Goal: Task Accomplishment & Management: Manage account settings

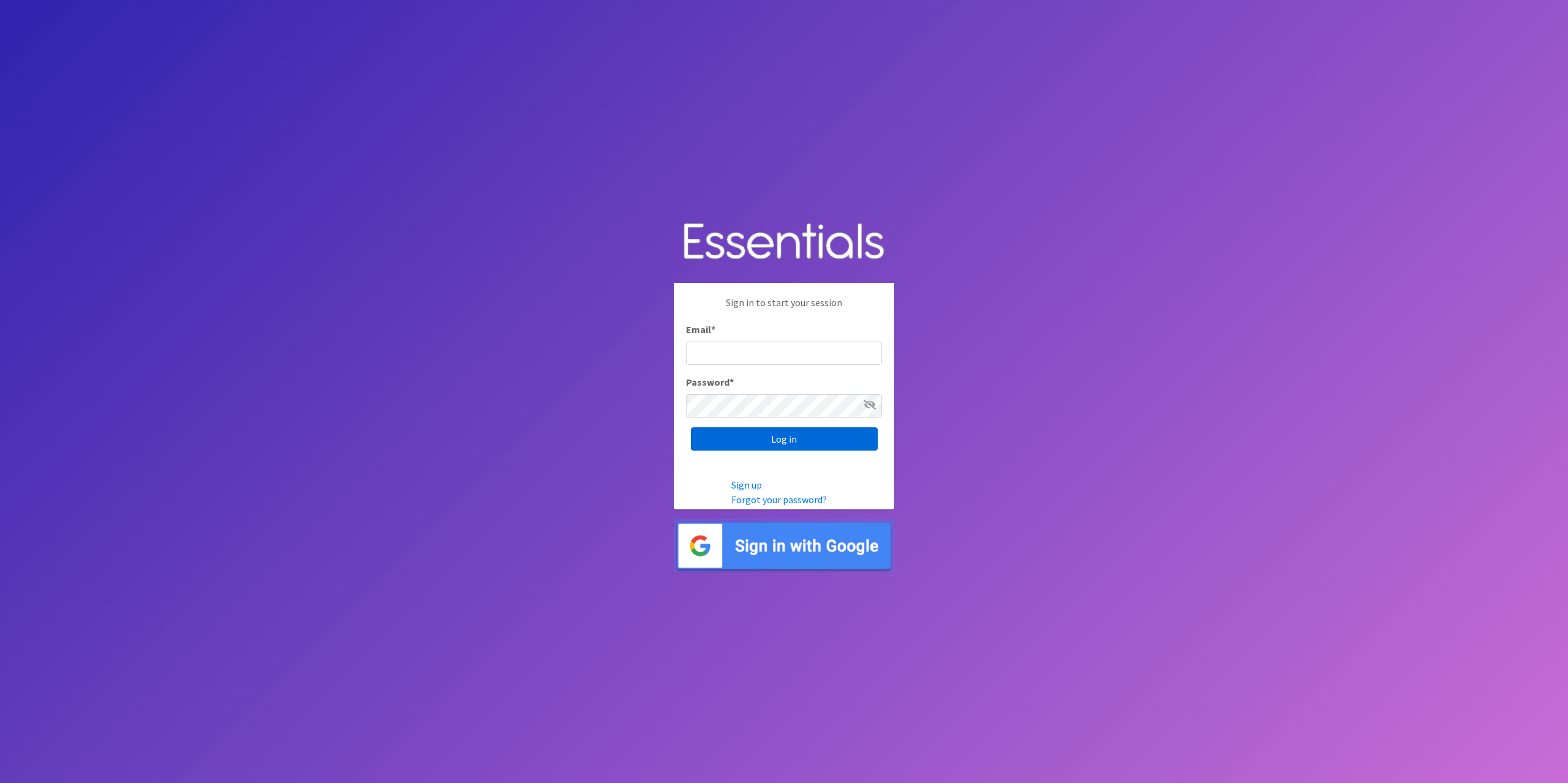
type input "tshaughnessy@ccozarks.org"
click at [822, 433] on input "Log in" at bounding box center [784, 439] width 187 height 23
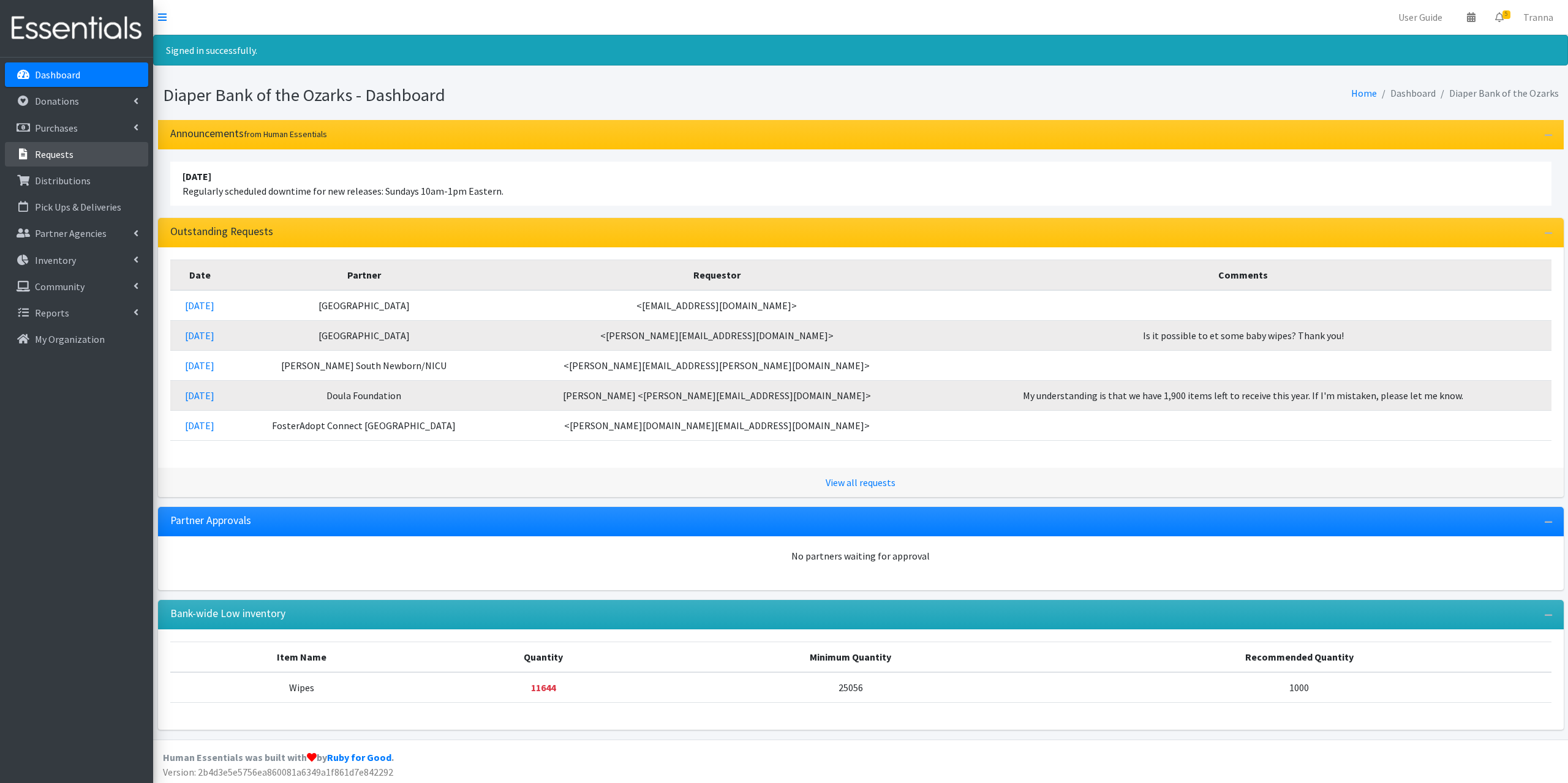
click at [50, 151] on p "Requests" at bounding box center [54, 154] width 38 height 13
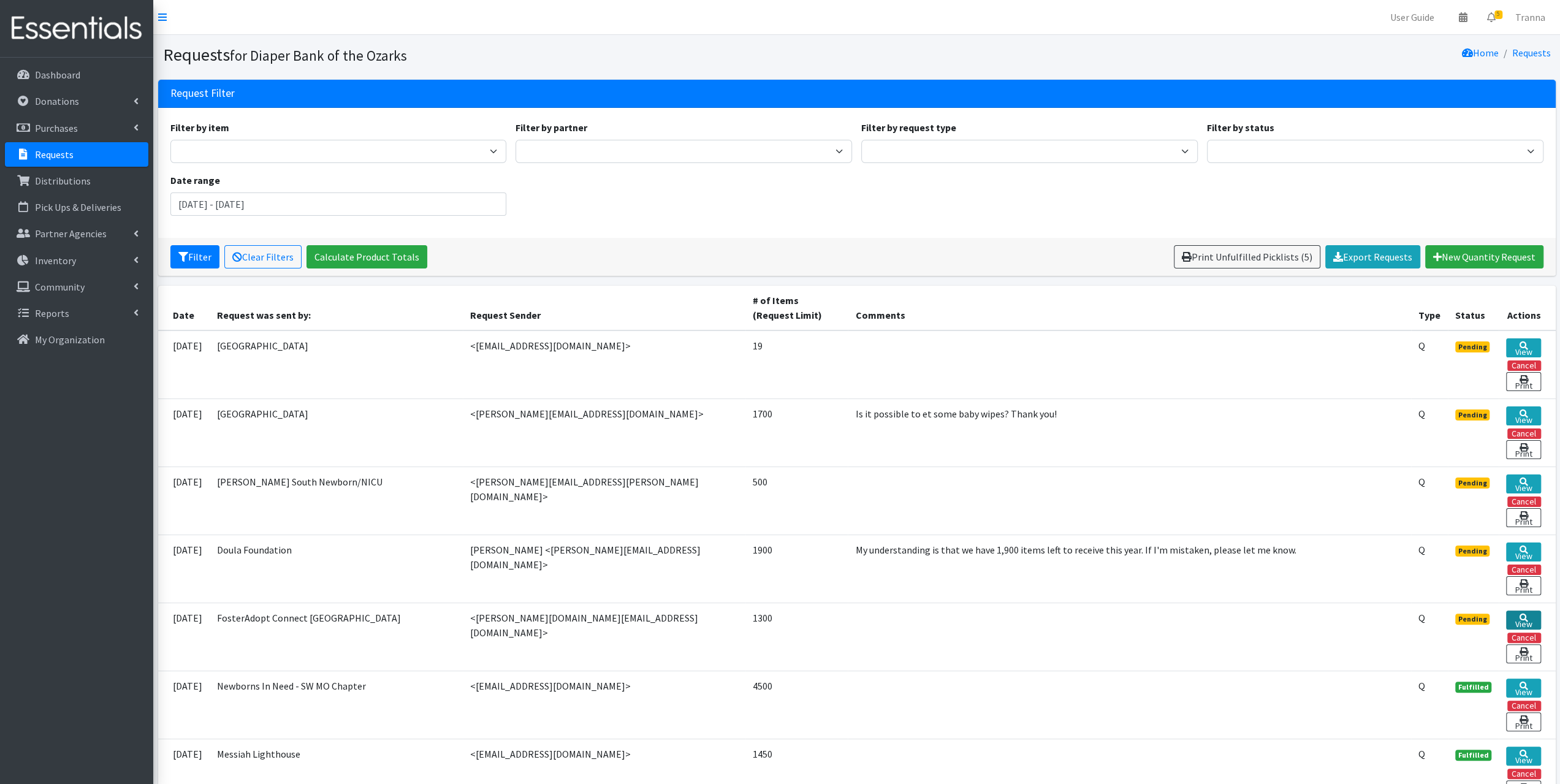
click at [1521, 614] on icon at bounding box center [1524, 618] width 9 height 9
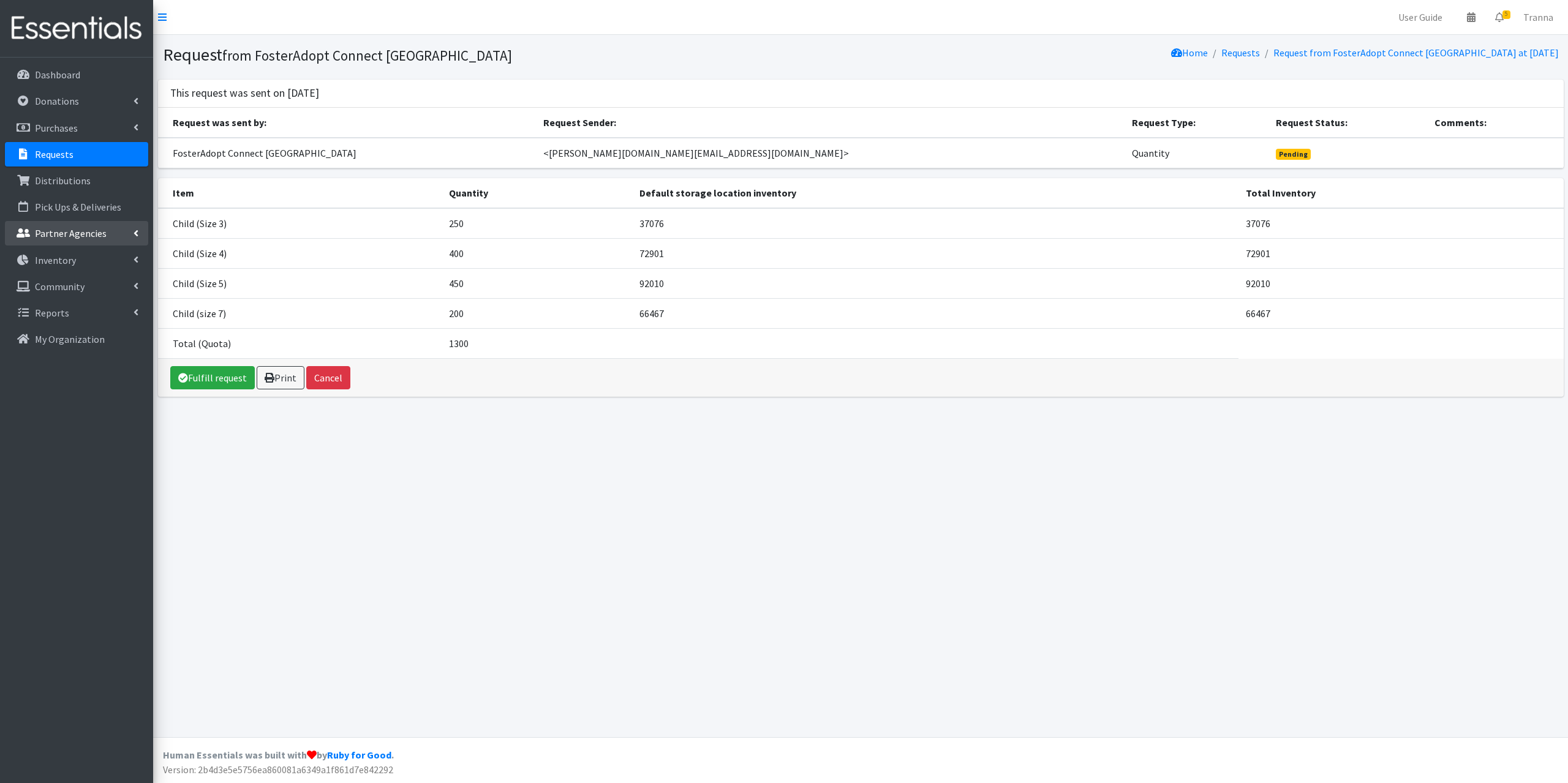
click at [65, 238] on p "Partner Agencies" at bounding box center [70, 233] width 72 height 13
click at [58, 257] on link "All Partners" at bounding box center [77, 260] width 143 height 24
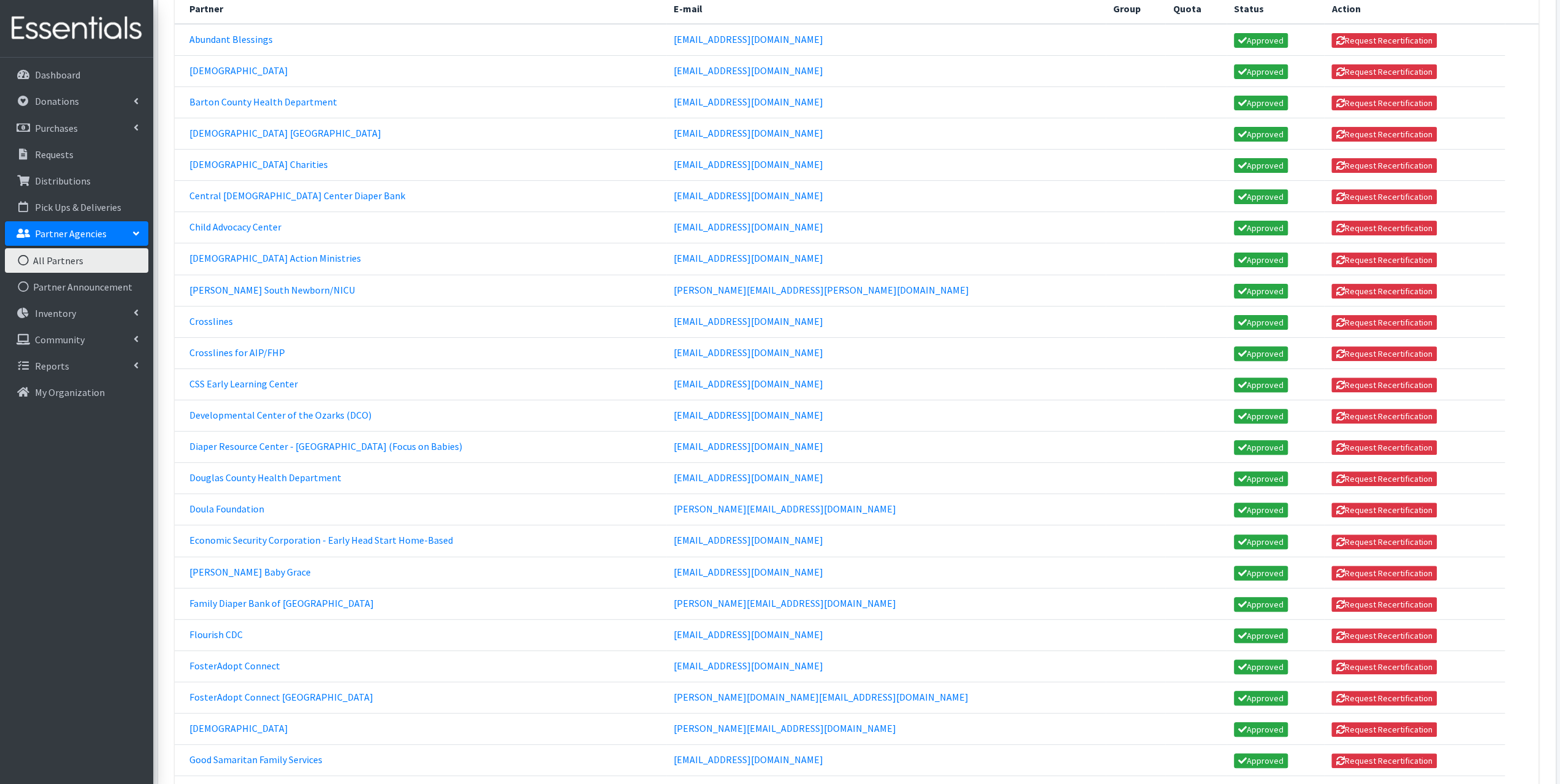
scroll to position [246, 0]
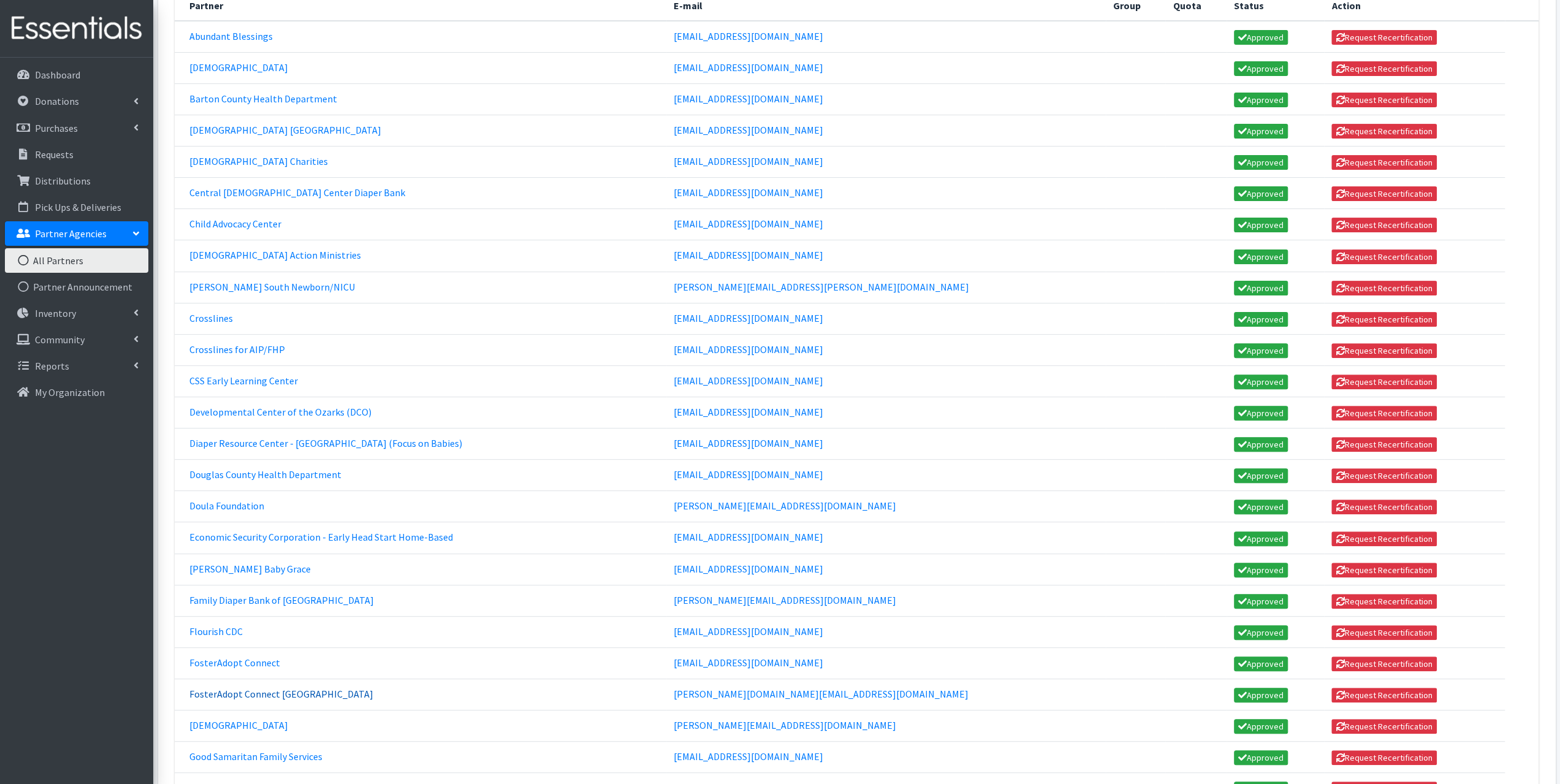
click at [234, 688] on link "FosterAdopt Connect Mountain Grove" at bounding box center [281, 694] width 184 height 13
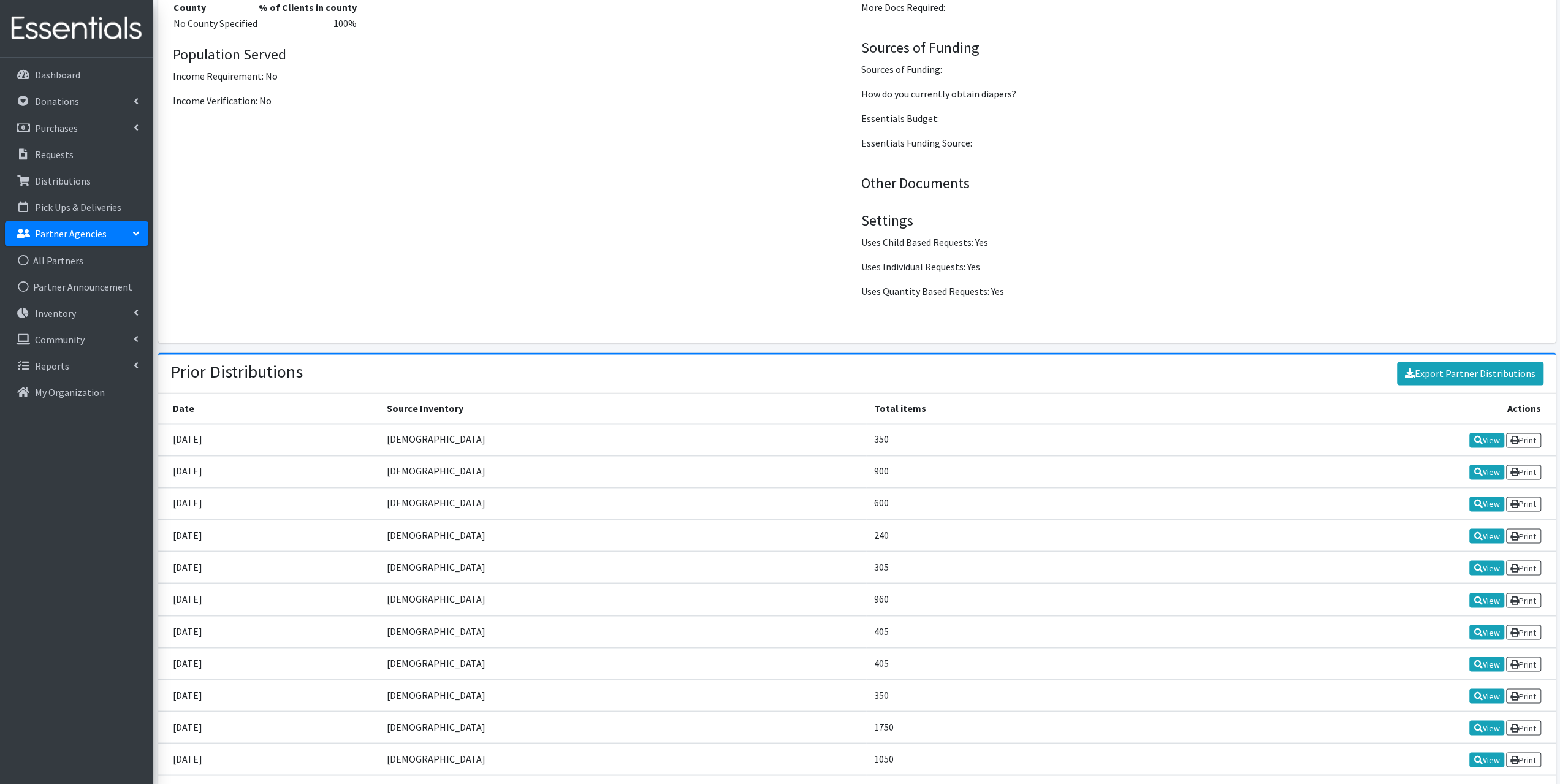
scroll to position [1900, 0]
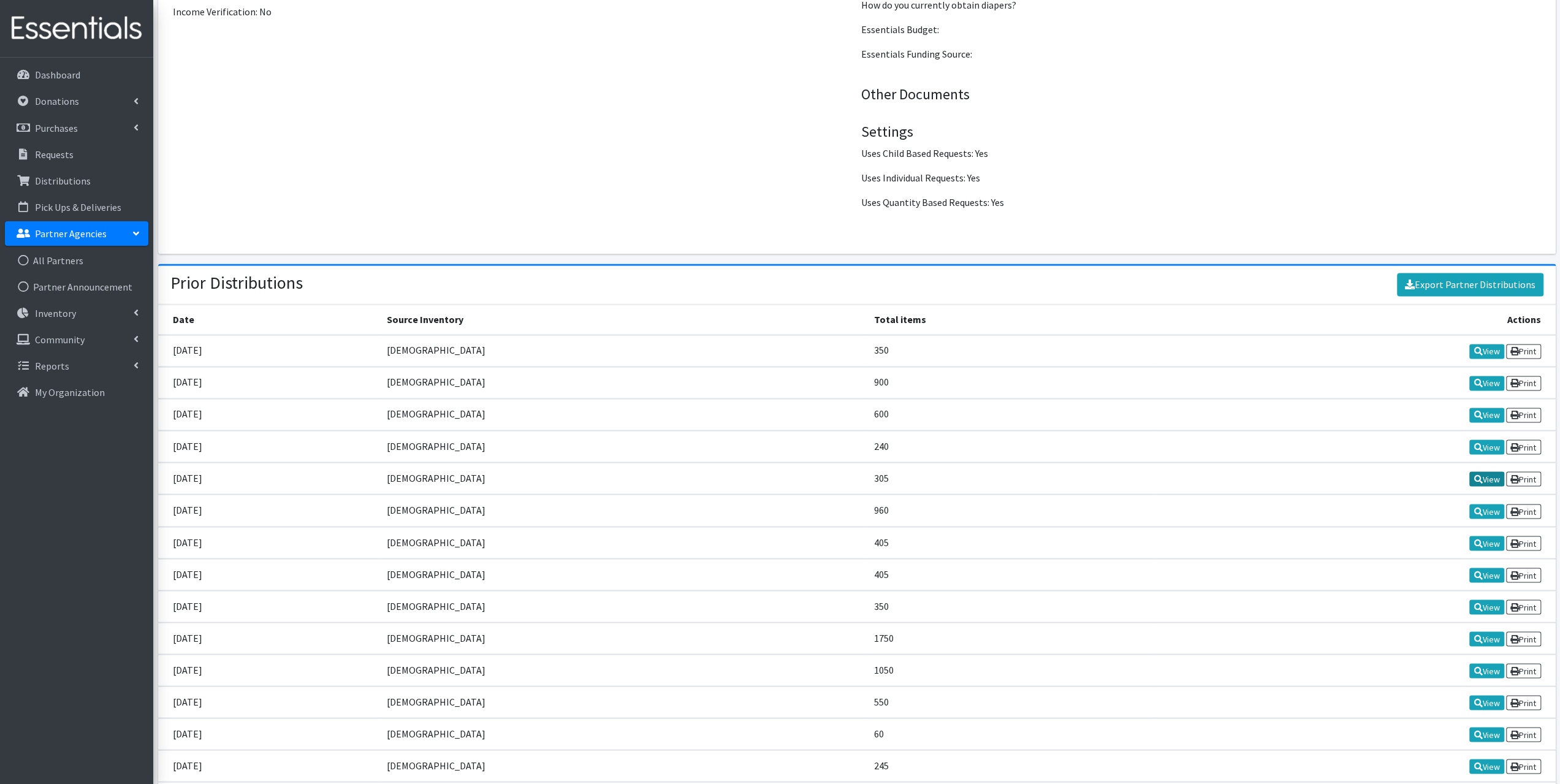
click at [1488, 474] on link "View" at bounding box center [1487, 479] width 35 height 15
click at [1493, 439] on link "View" at bounding box center [1487, 447] width 35 height 15
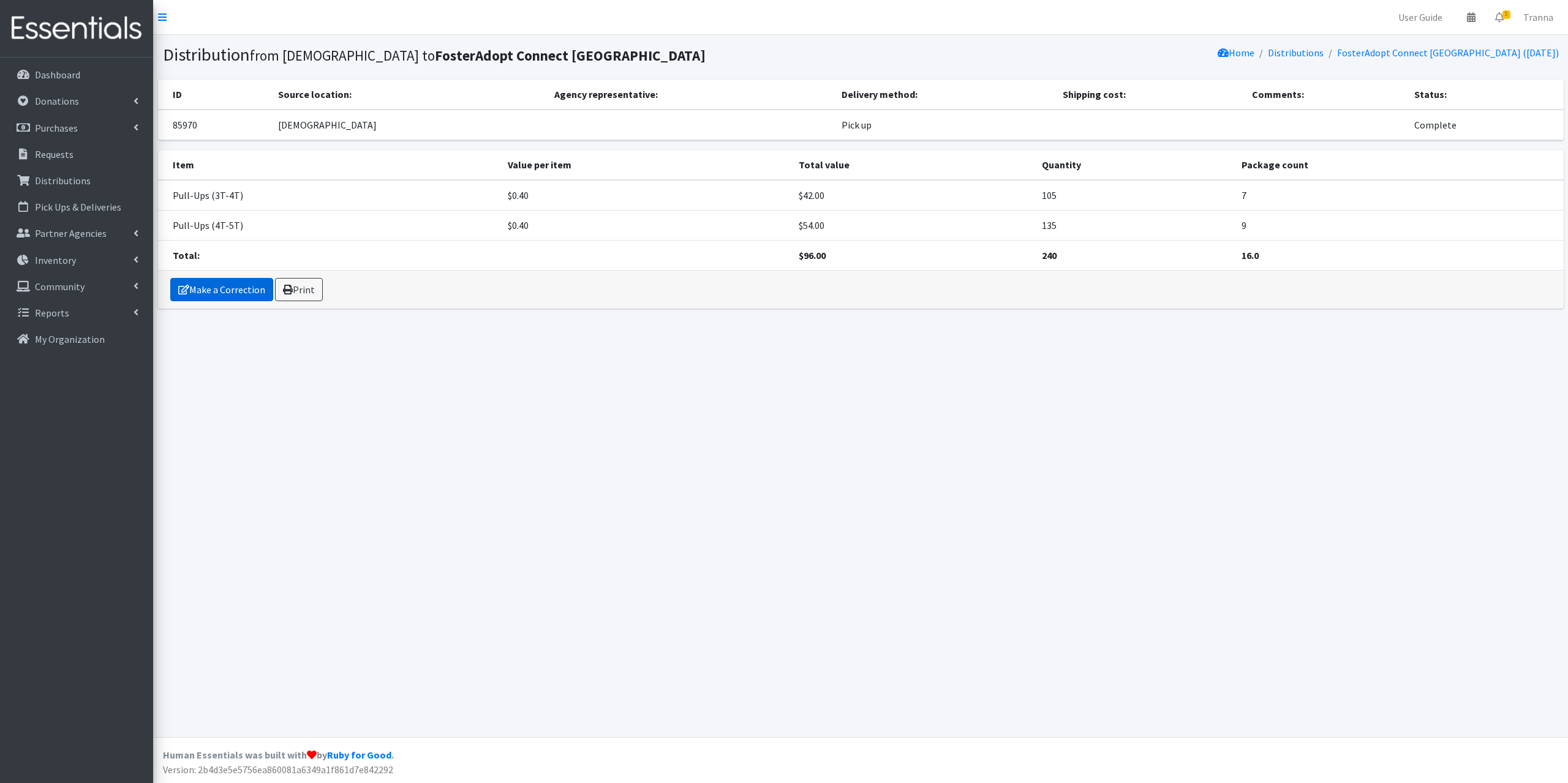
click at [240, 290] on link "Make a Correction" at bounding box center [221, 289] width 103 height 23
click at [50, 157] on p "Requests" at bounding box center [54, 154] width 38 height 13
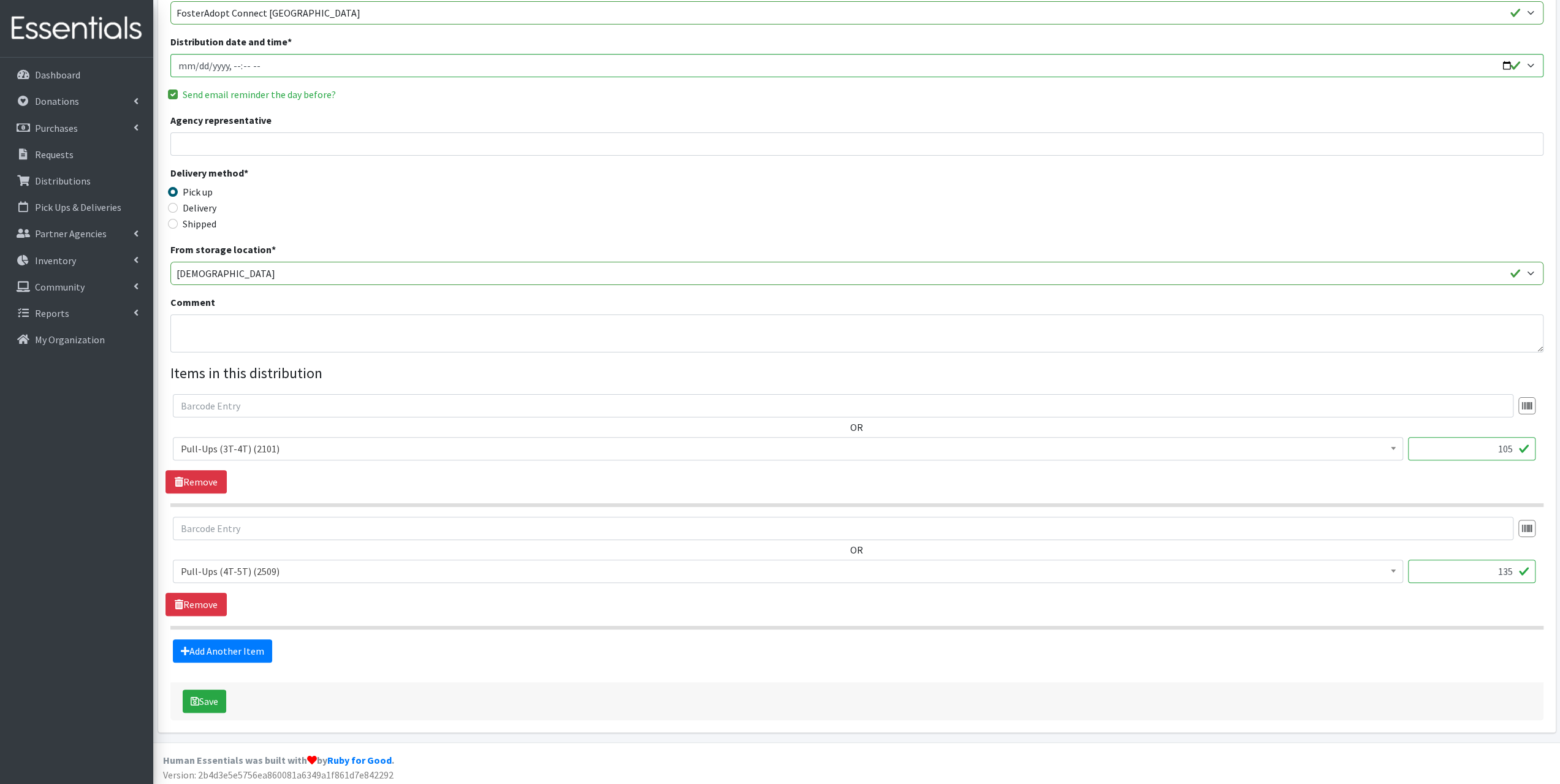
scroll to position [152, 0]
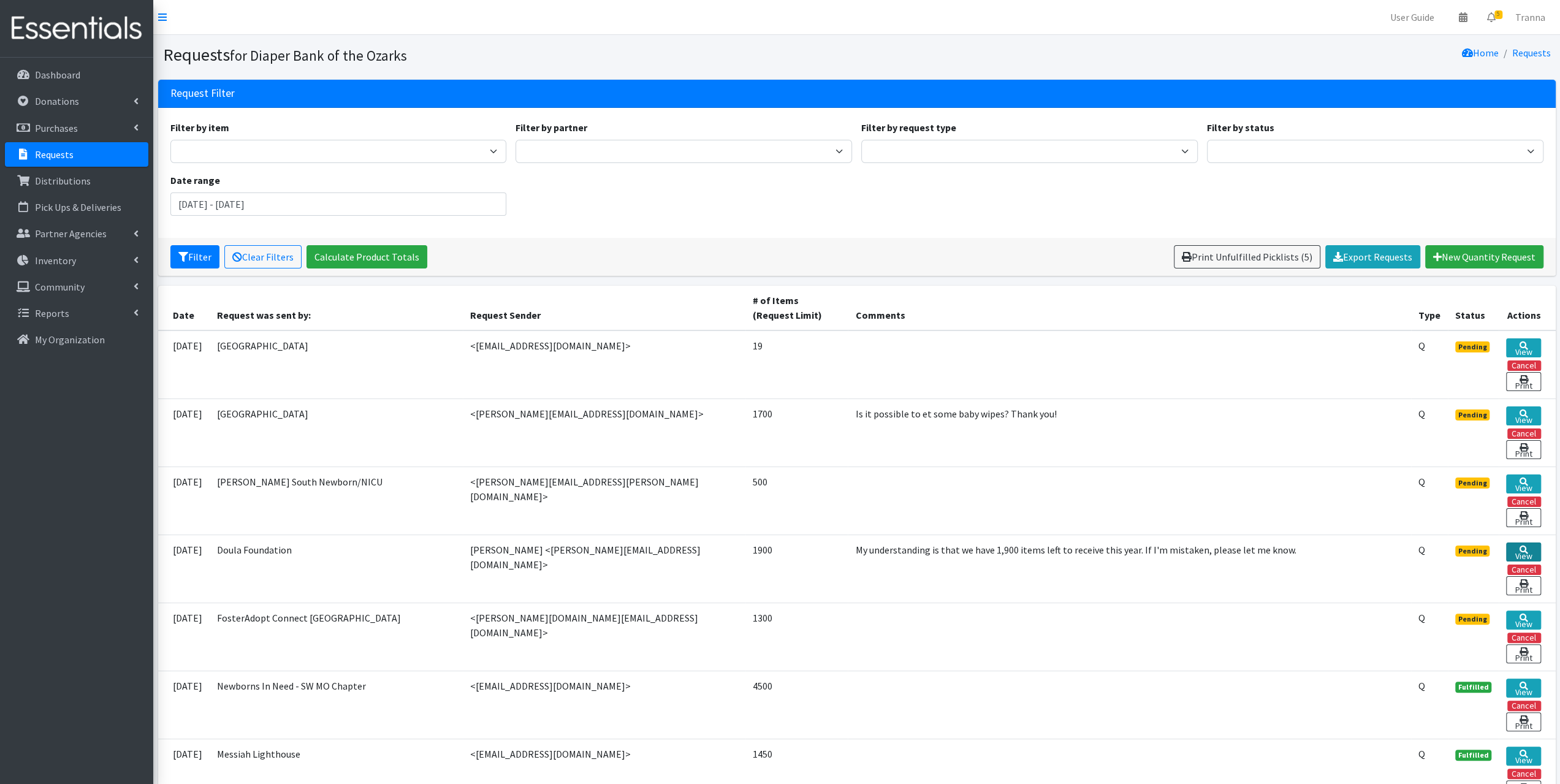
click at [1527, 550] on link "View" at bounding box center [1524, 552] width 34 height 19
click at [1522, 482] on link "View" at bounding box center [1524, 484] width 34 height 19
click at [1527, 414] on link "View" at bounding box center [1524, 416] width 34 height 19
click at [1530, 550] on link "View" at bounding box center [1524, 552] width 34 height 19
click at [1523, 349] on link "View" at bounding box center [1524, 348] width 34 height 19
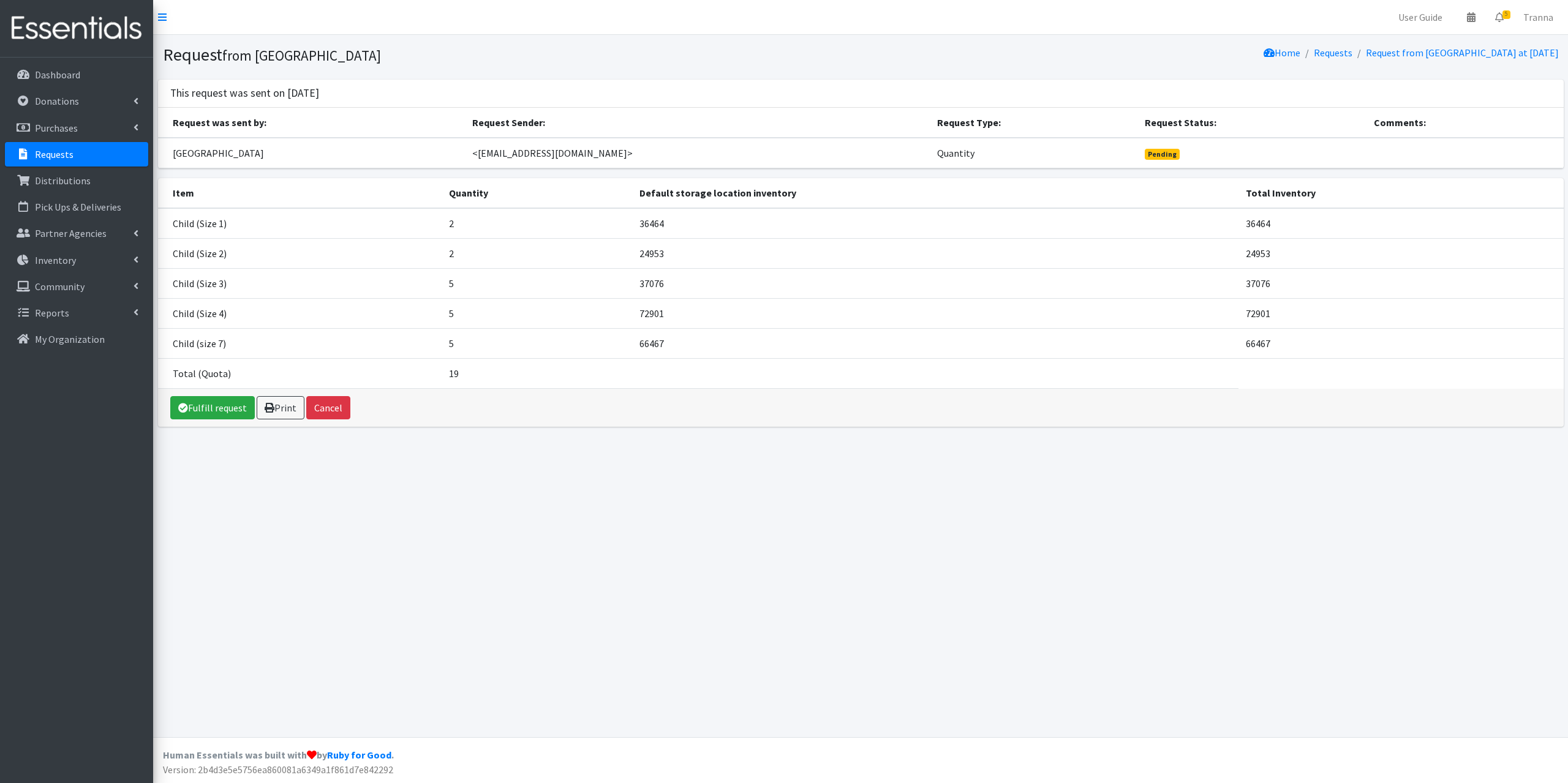
click at [77, 154] on link "Requests" at bounding box center [77, 154] width 143 height 24
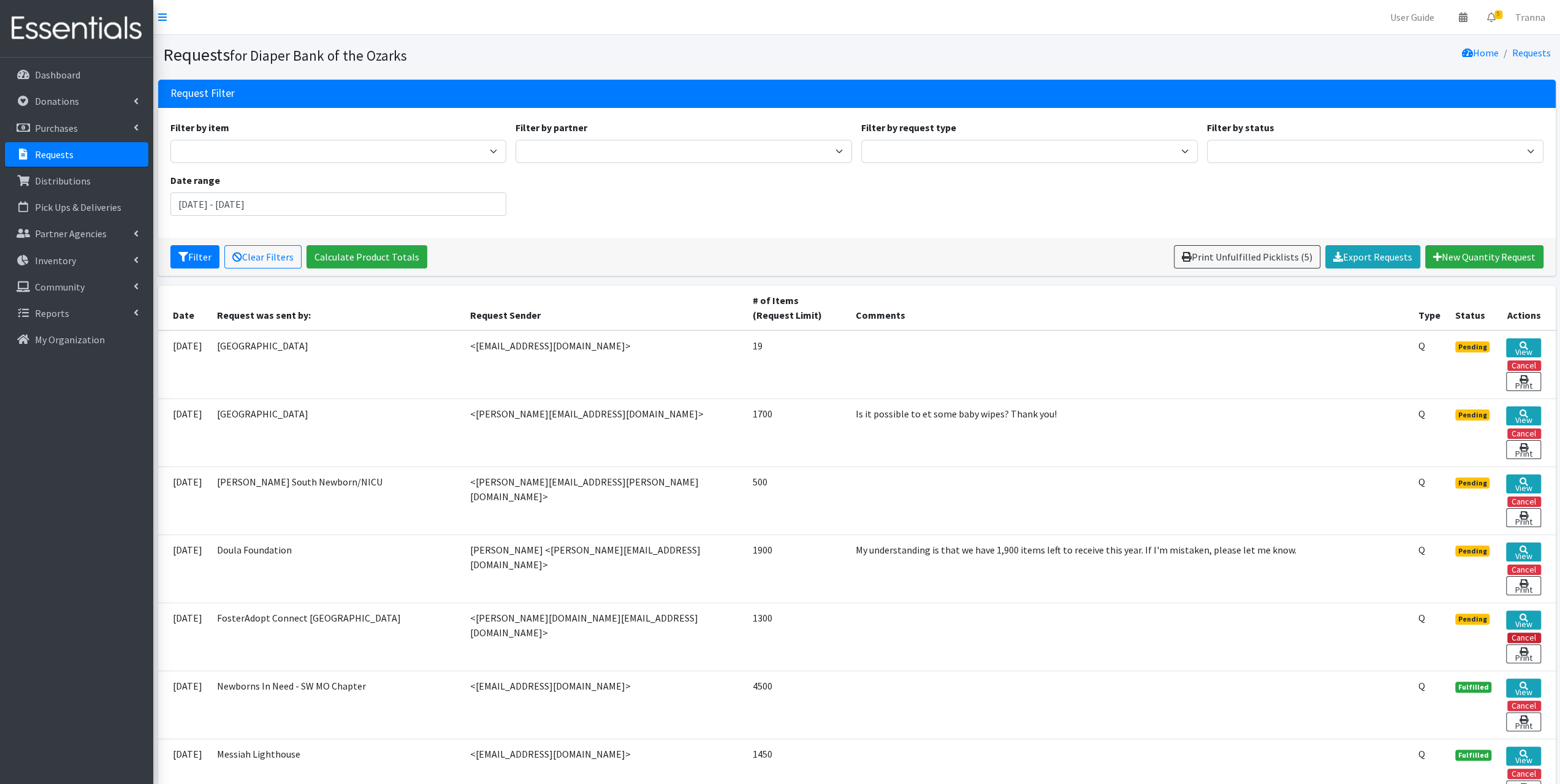
click at [1534, 632] on button "Cancel" at bounding box center [1524, 638] width 34 height 10
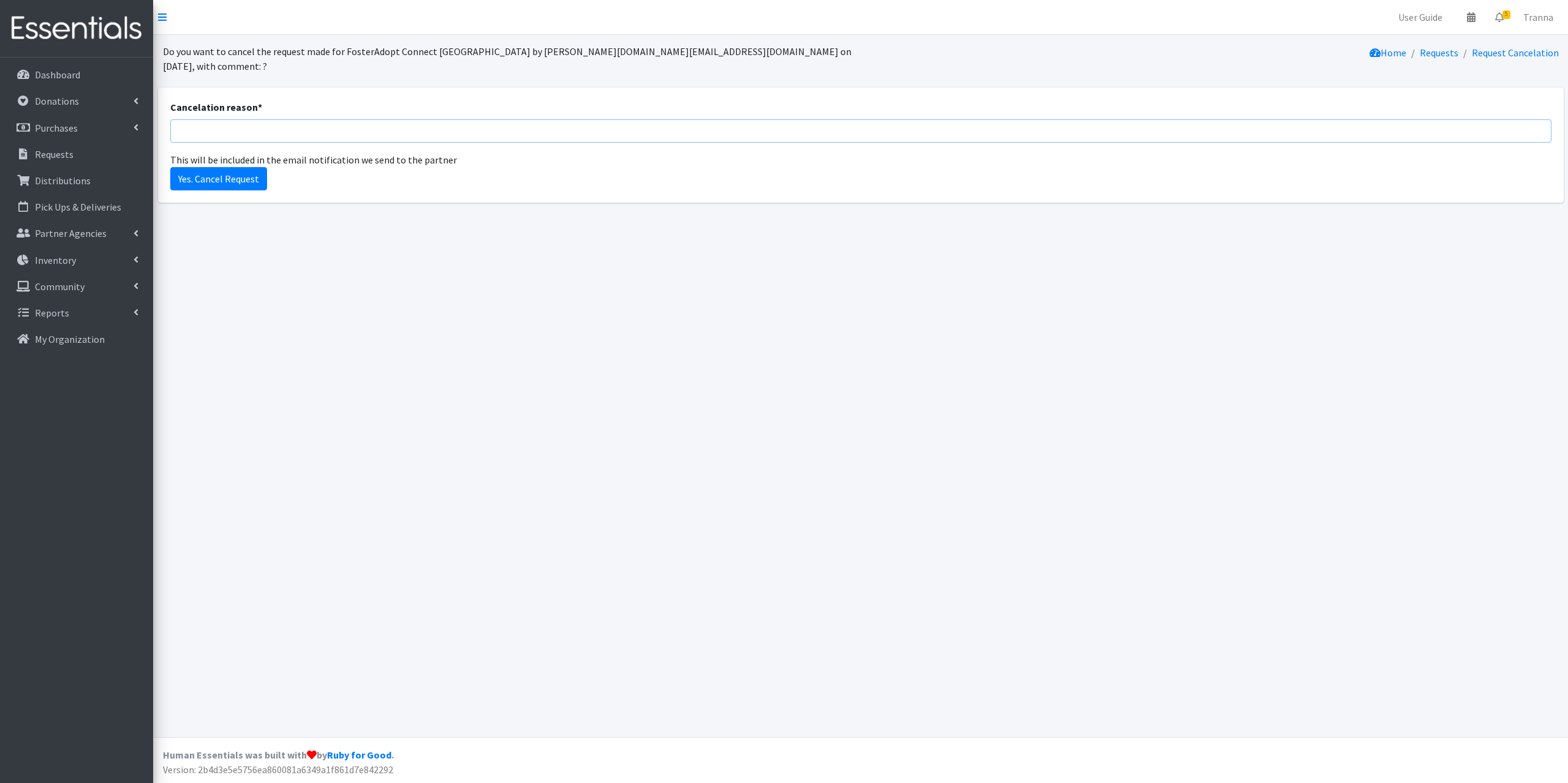
click at [316, 126] on input "Cancelation reason *" at bounding box center [860, 131] width 1381 height 23
type input "Is over limit...F/A Mt G has 375 diapers remaining in this years allotment. Ple…"
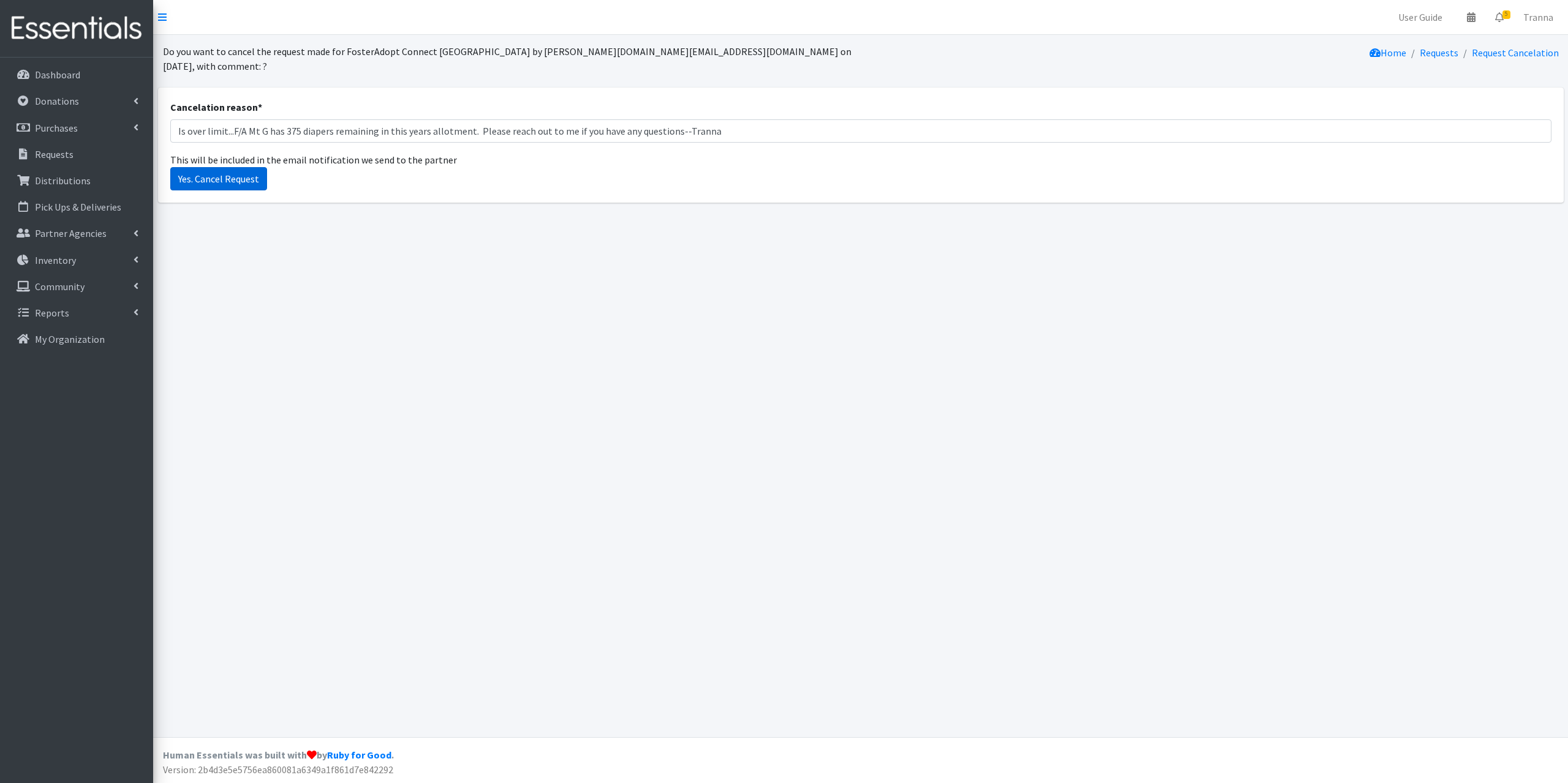
click at [224, 169] on input "Yes. Cancel Request" at bounding box center [218, 178] width 97 height 23
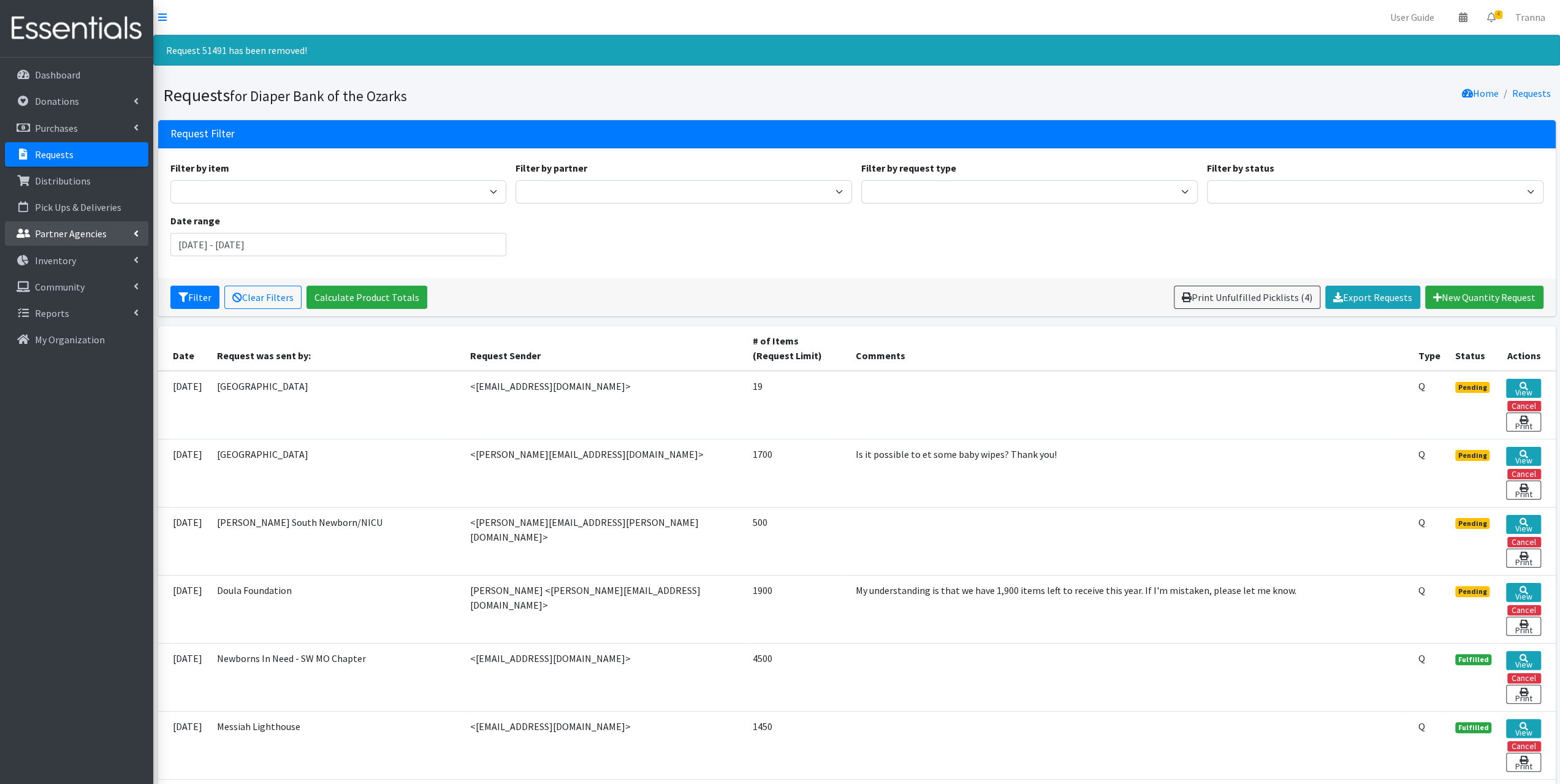
click at [54, 238] on p "Partner Agencies" at bounding box center [70, 234] width 72 height 13
